Goal: Check status: Check status

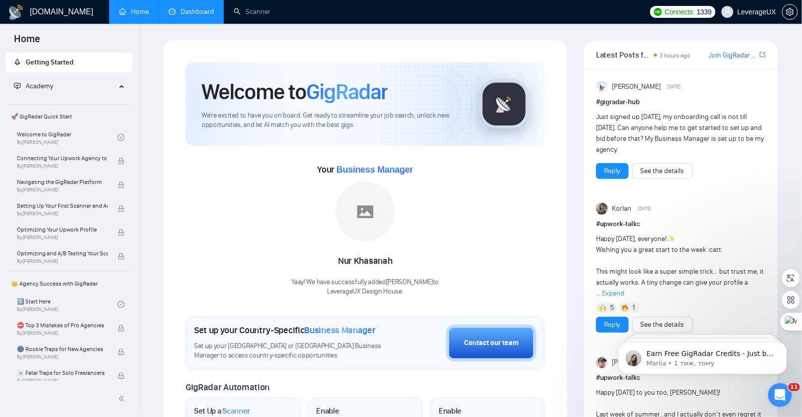
click at [189, 16] on link "Dashboard" at bounding box center [191, 11] width 45 height 8
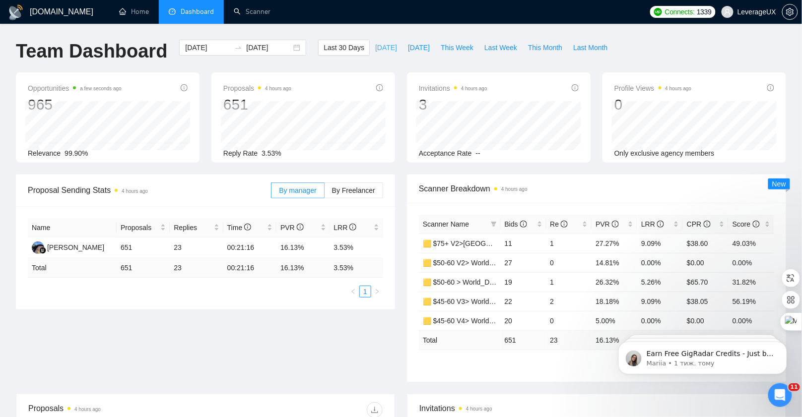
click at [380, 52] on span "[DATE]" at bounding box center [386, 47] width 22 height 11
click at [409, 47] on span "[DATE]" at bounding box center [419, 47] width 22 height 11
type input "[DATE]"
